Goal: Transaction & Acquisition: Book appointment/travel/reservation

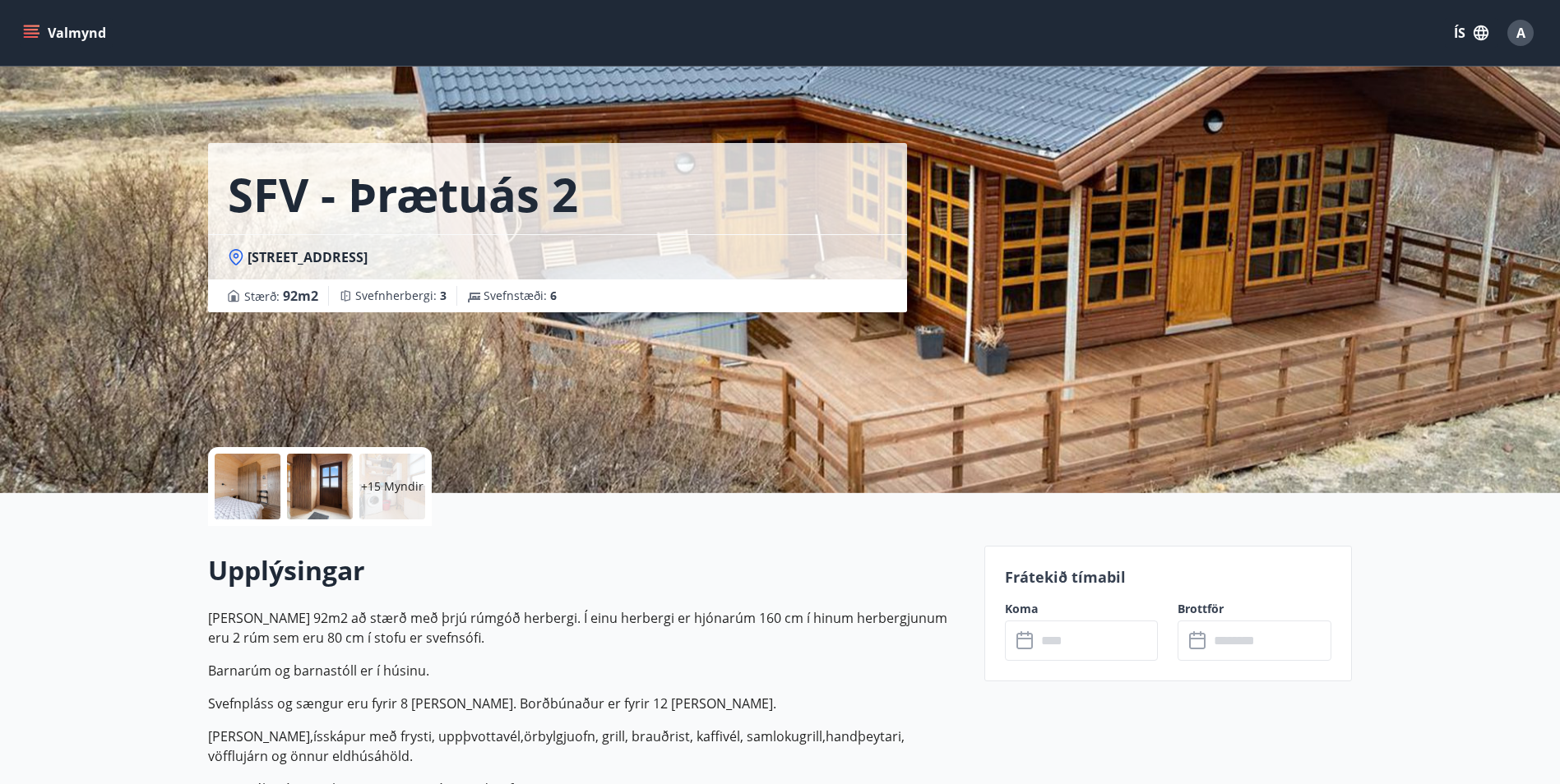
scroll to position [2271, 0]
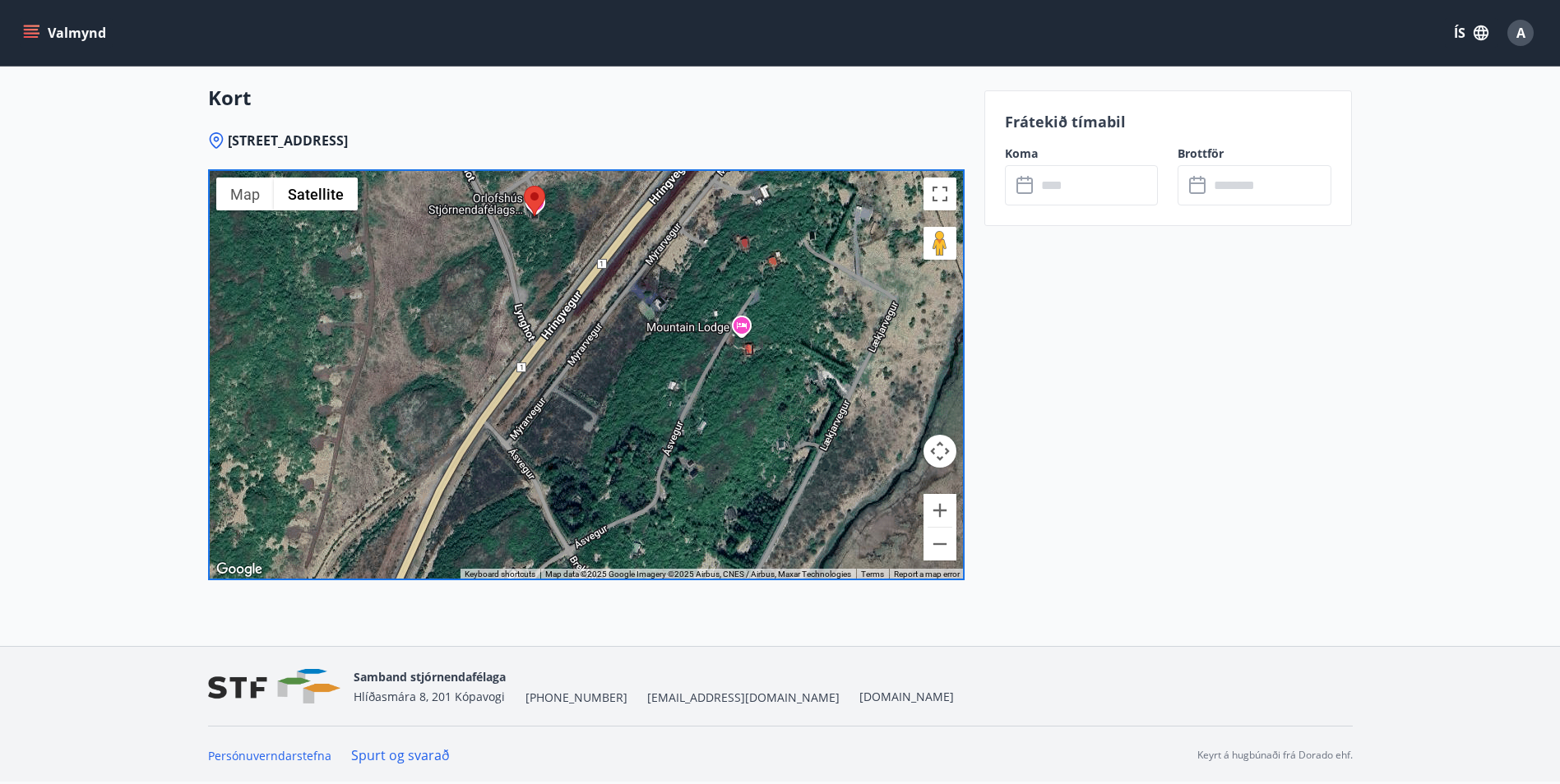
click at [1110, 187] on input "text" at bounding box center [1098, 184] width 123 height 40
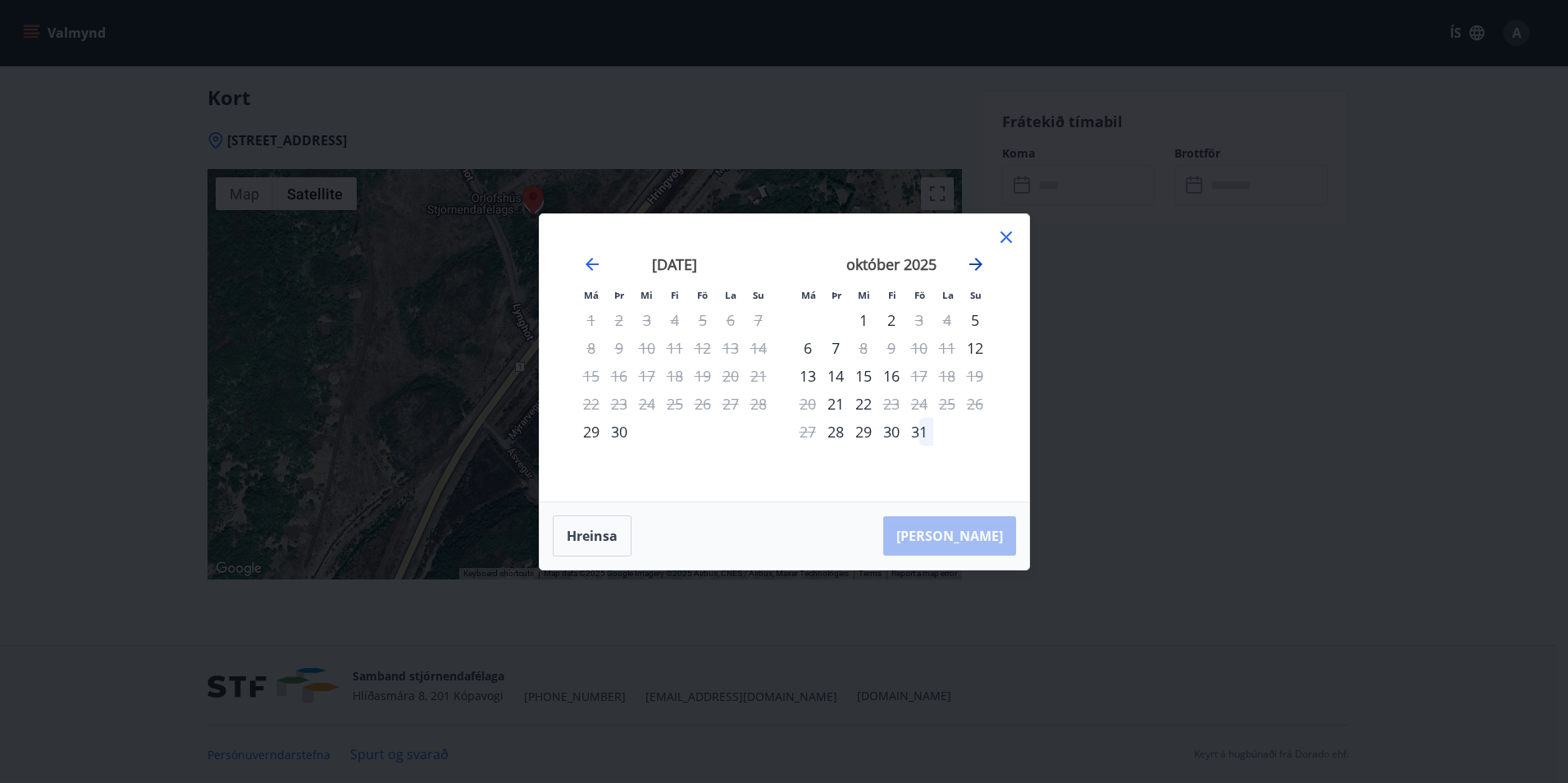
click at [977, 269] on icon "Move forward to switch to the next month." at bounding box center [975, 264] width 13 height 13
click at [924, 354] on div "12" at bounding box center [919, 348] width 28 height 28
click at [975, 353] on div "14" at bounding box center [975, 348] width 28 height 28
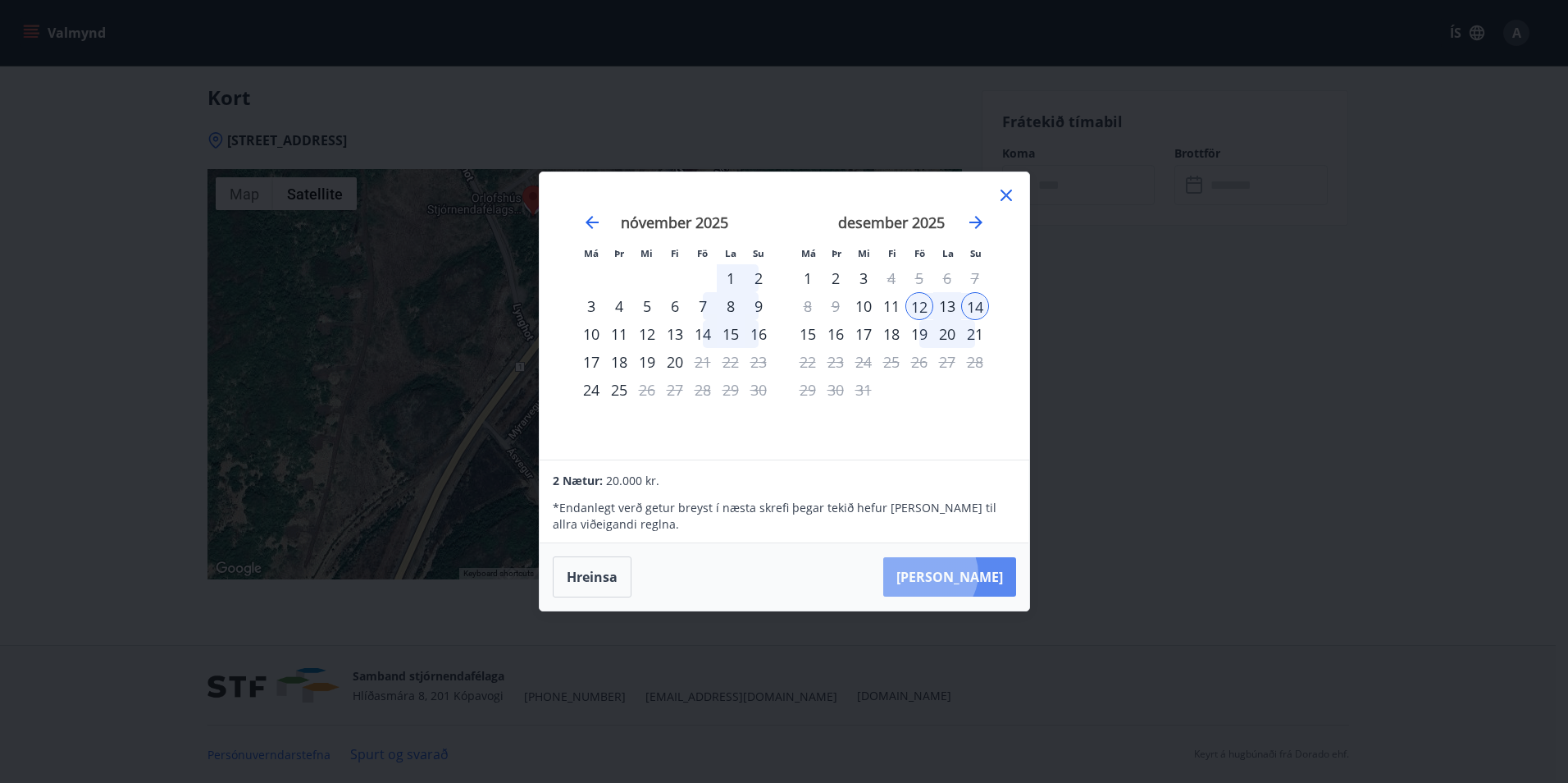
click at [979, 574] on button "Taka Frá" at bounding box center [950, 577] width 133 height 39
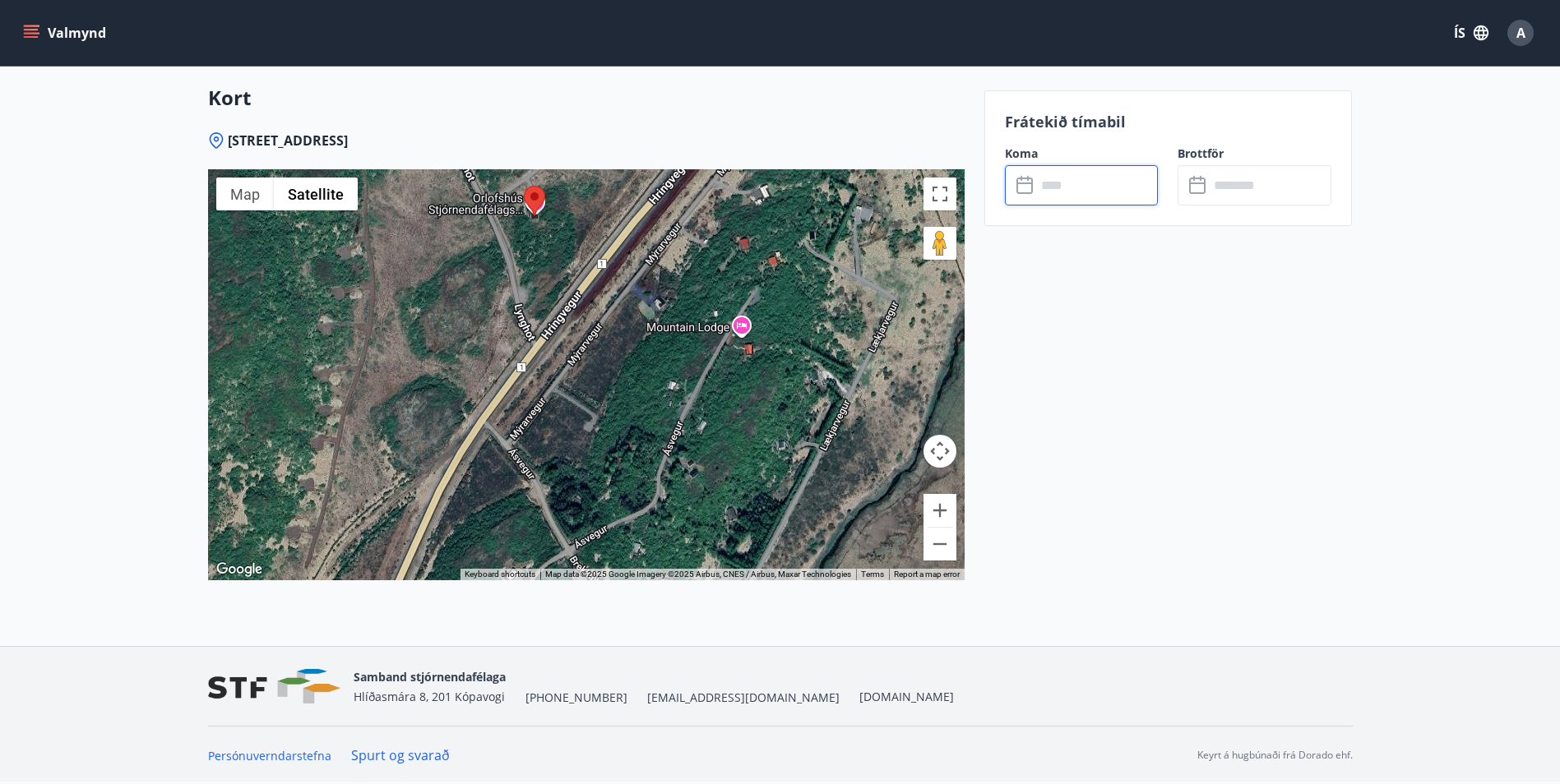
type input "******"
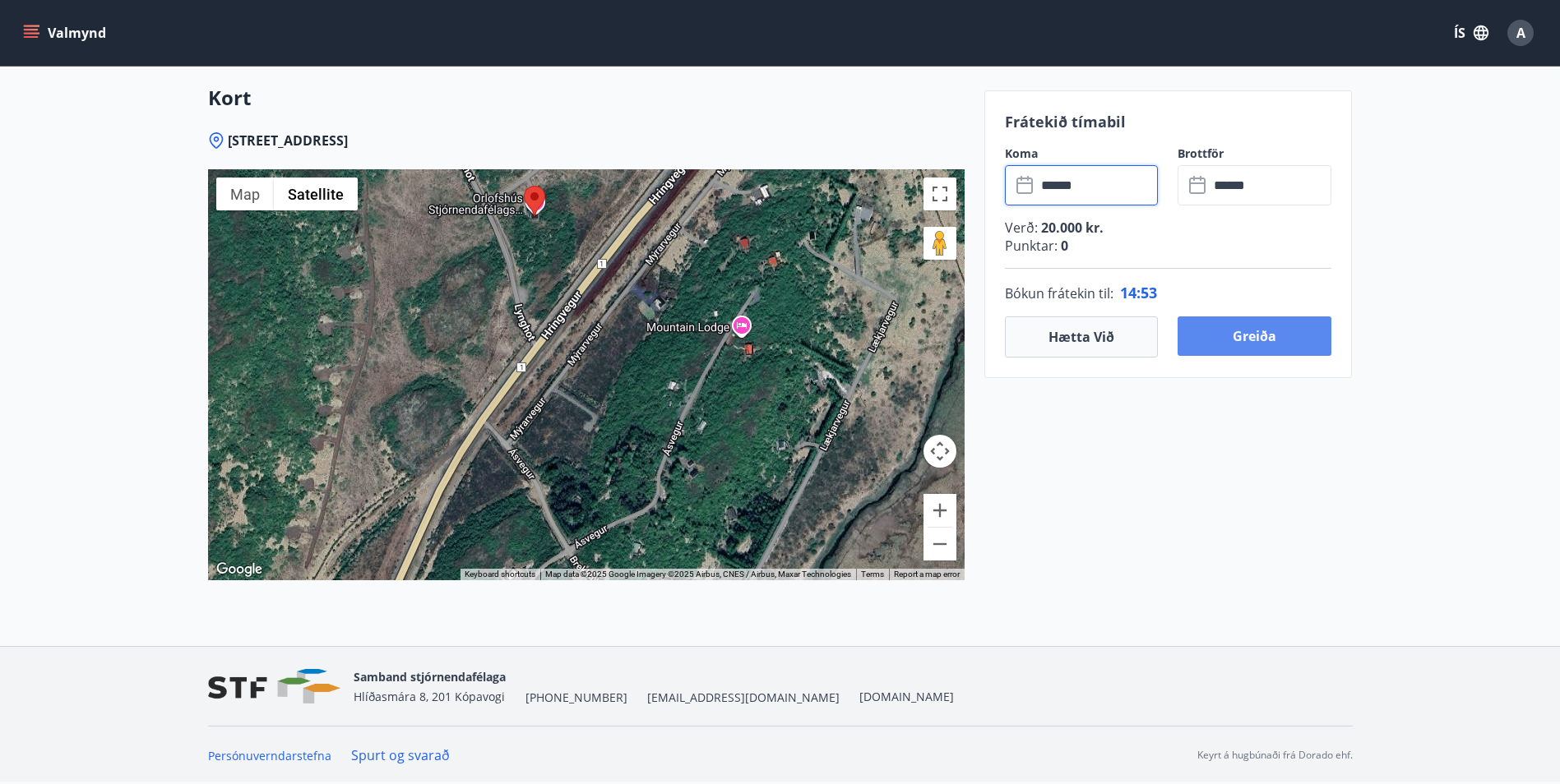
click at [1300, 342] on button "Greiða" at bounding box center [1255, 335] width 154 height 39
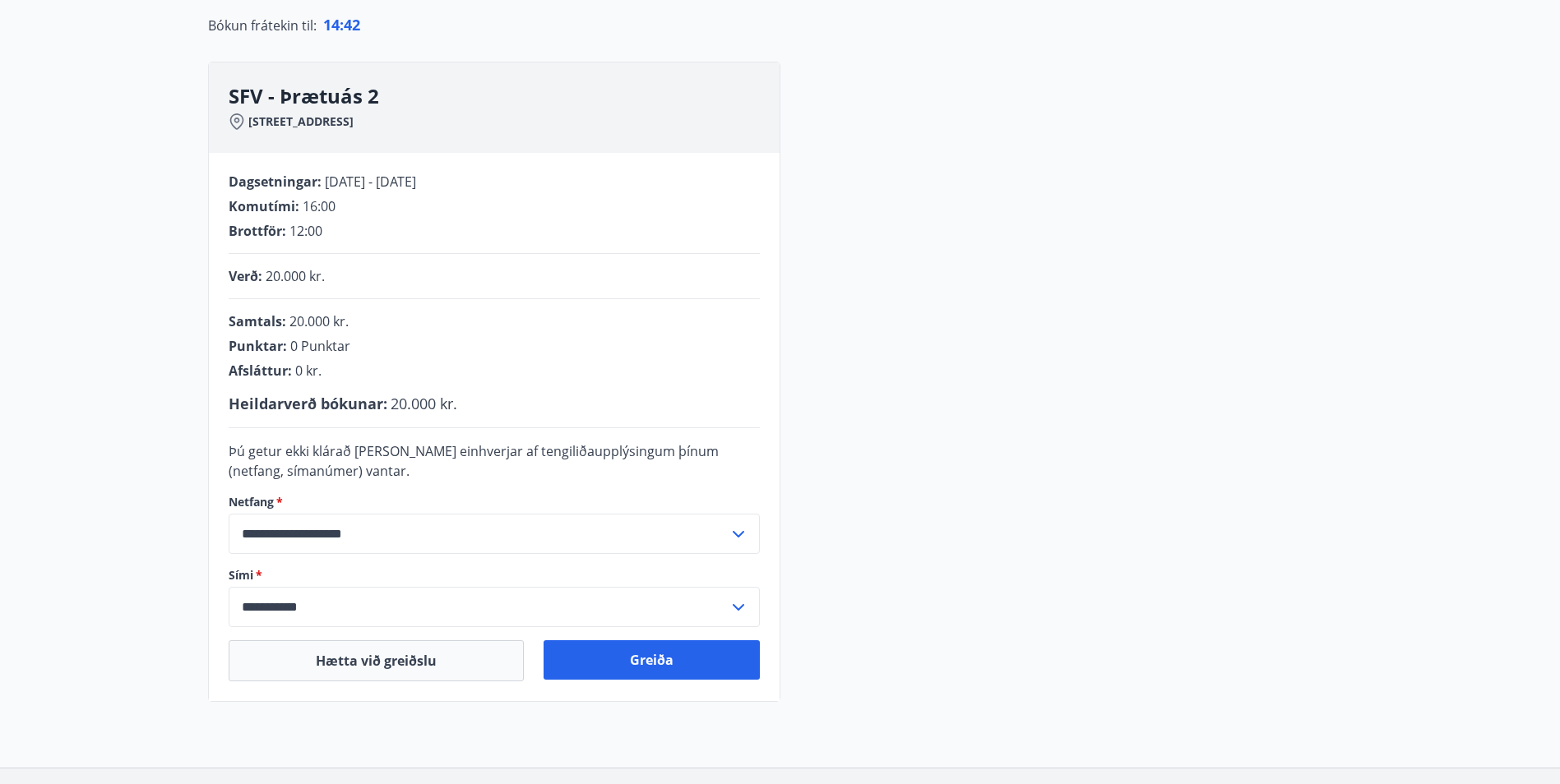
scroll to position [303, 0]
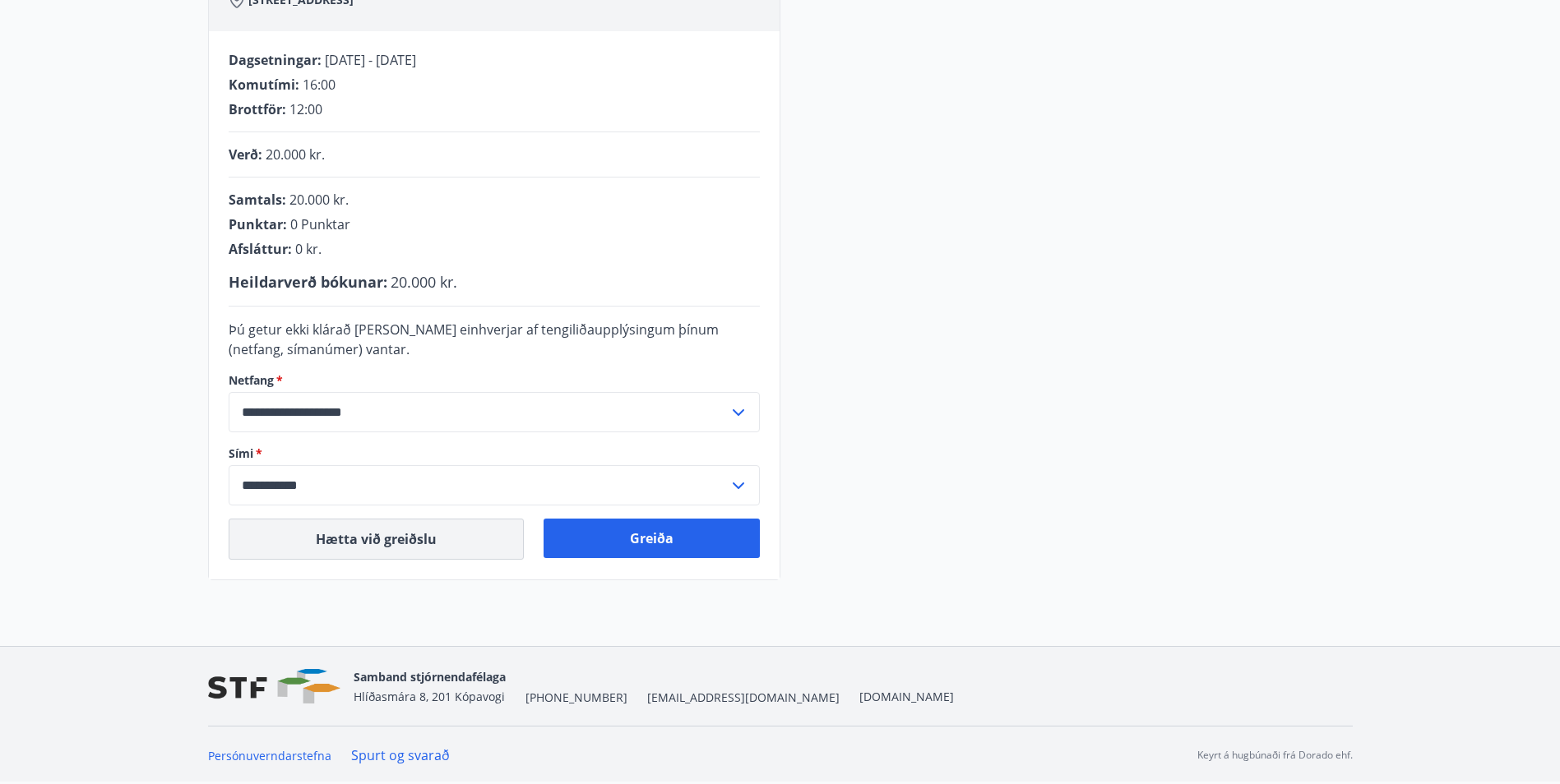
click at [447, 532] on button "Hætta við greiðslu" at bounding box center [376, 539] width 296 height 41
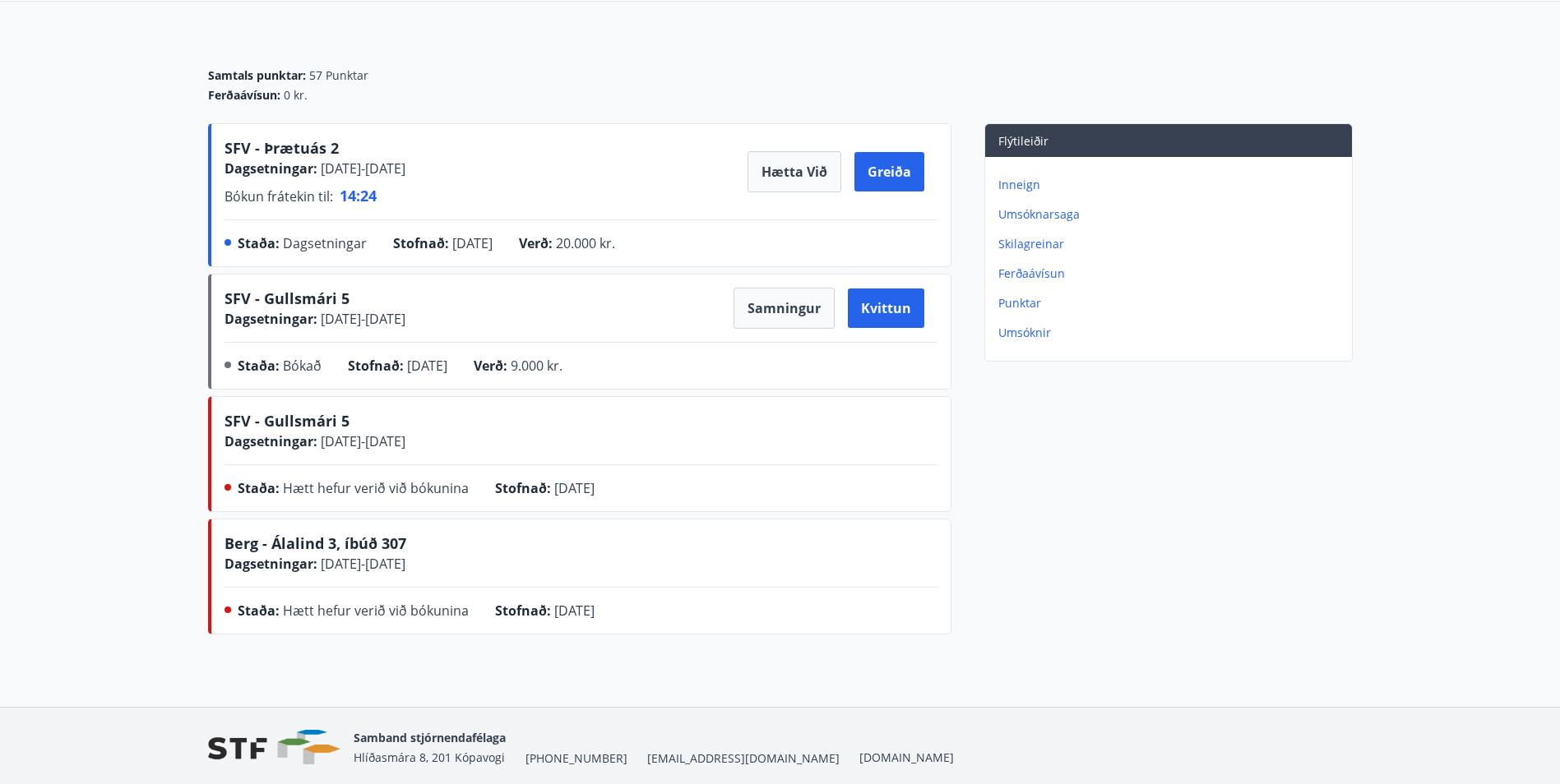
scroll to position [165, 0]
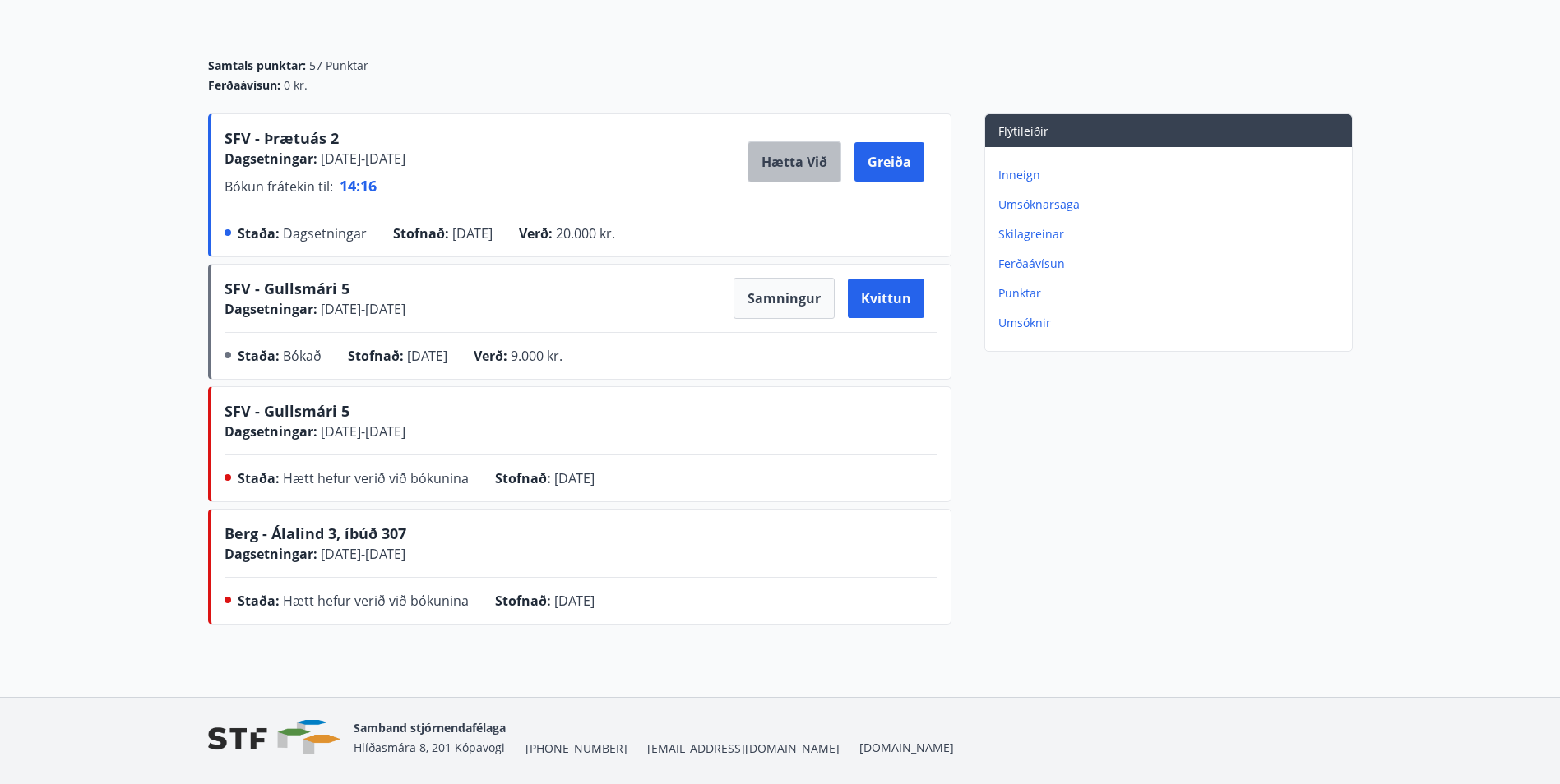
click at [793, 175] on button "Hætta við" at bounding box center [794, 162] width 94 height 41
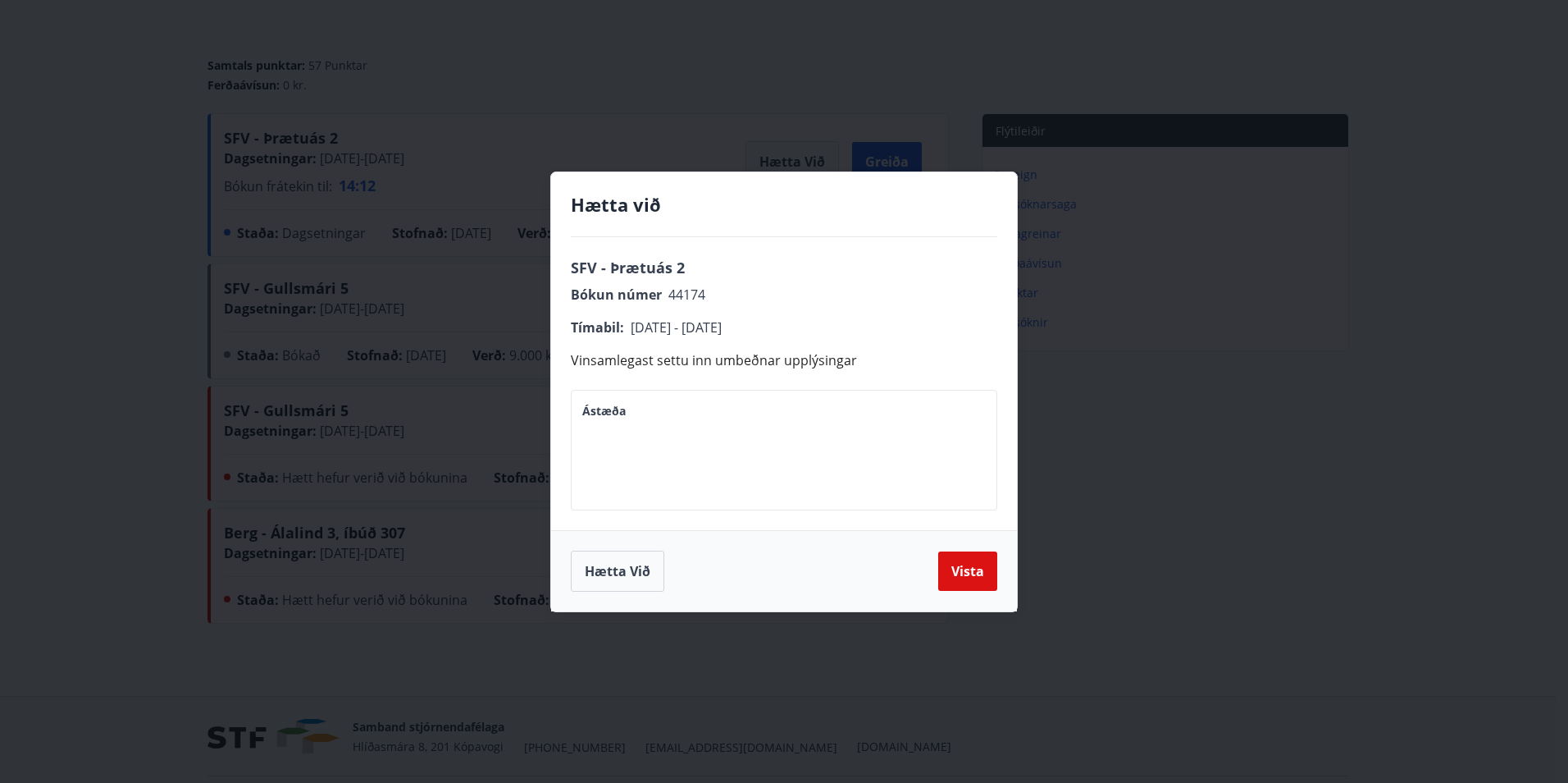
drag, startPoint x: 956, startPoint y: 575, endPoint x: 675, endPoint y: 570, distance: 281.0
click at [711, 577] on div "Hætta við Vista" at bounding box center [784, 571] width 426 height 41
click at [951, 578] on button "Vista" at bounding box center [967, 571] width 59 height 39
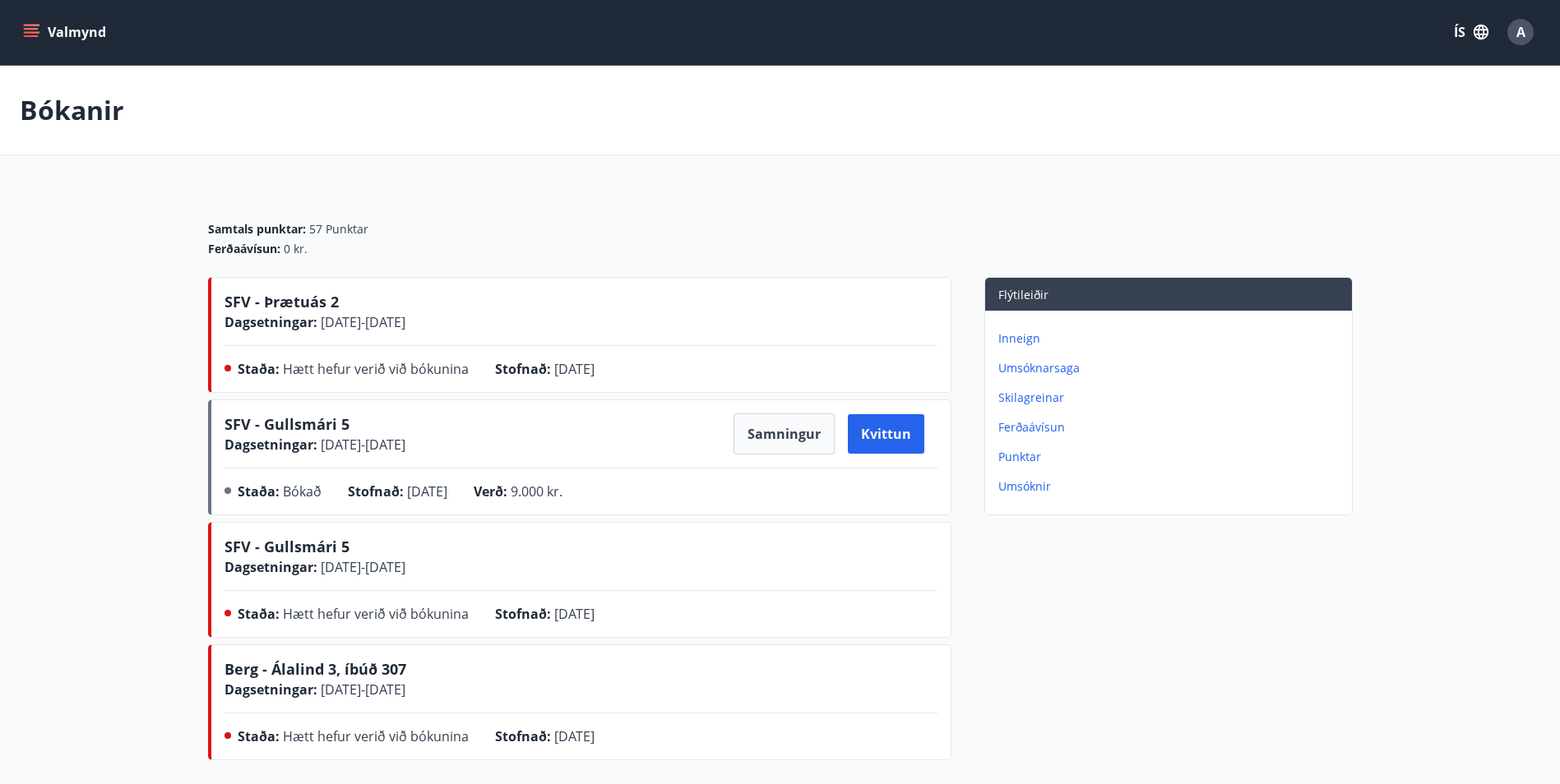
scroll to position [0, 0]
